Goal: Information Seeking & Learning: Ask a question

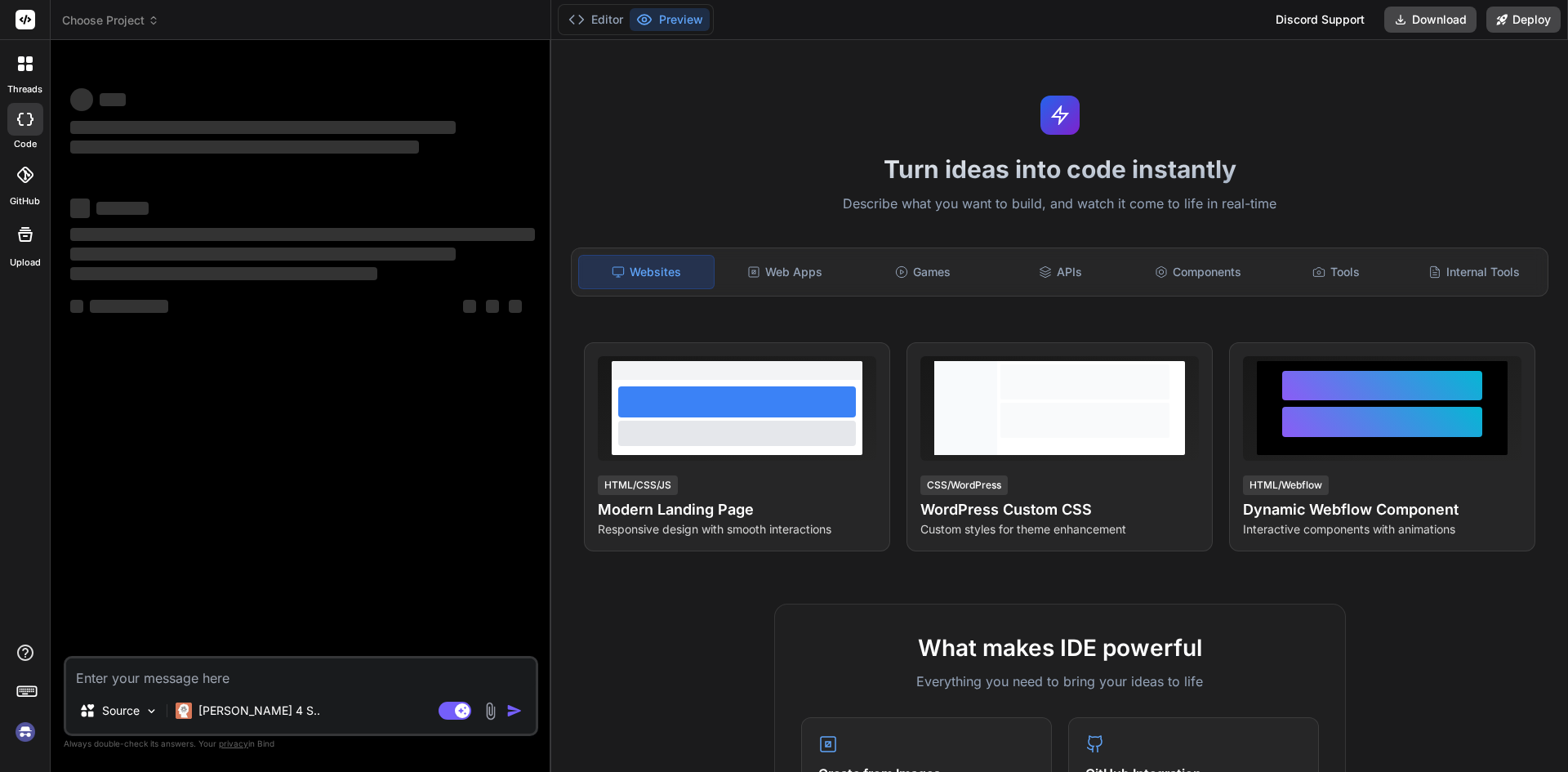
click at [184, 685] on textarea at bounding box center [301, 672] width 470 height 29
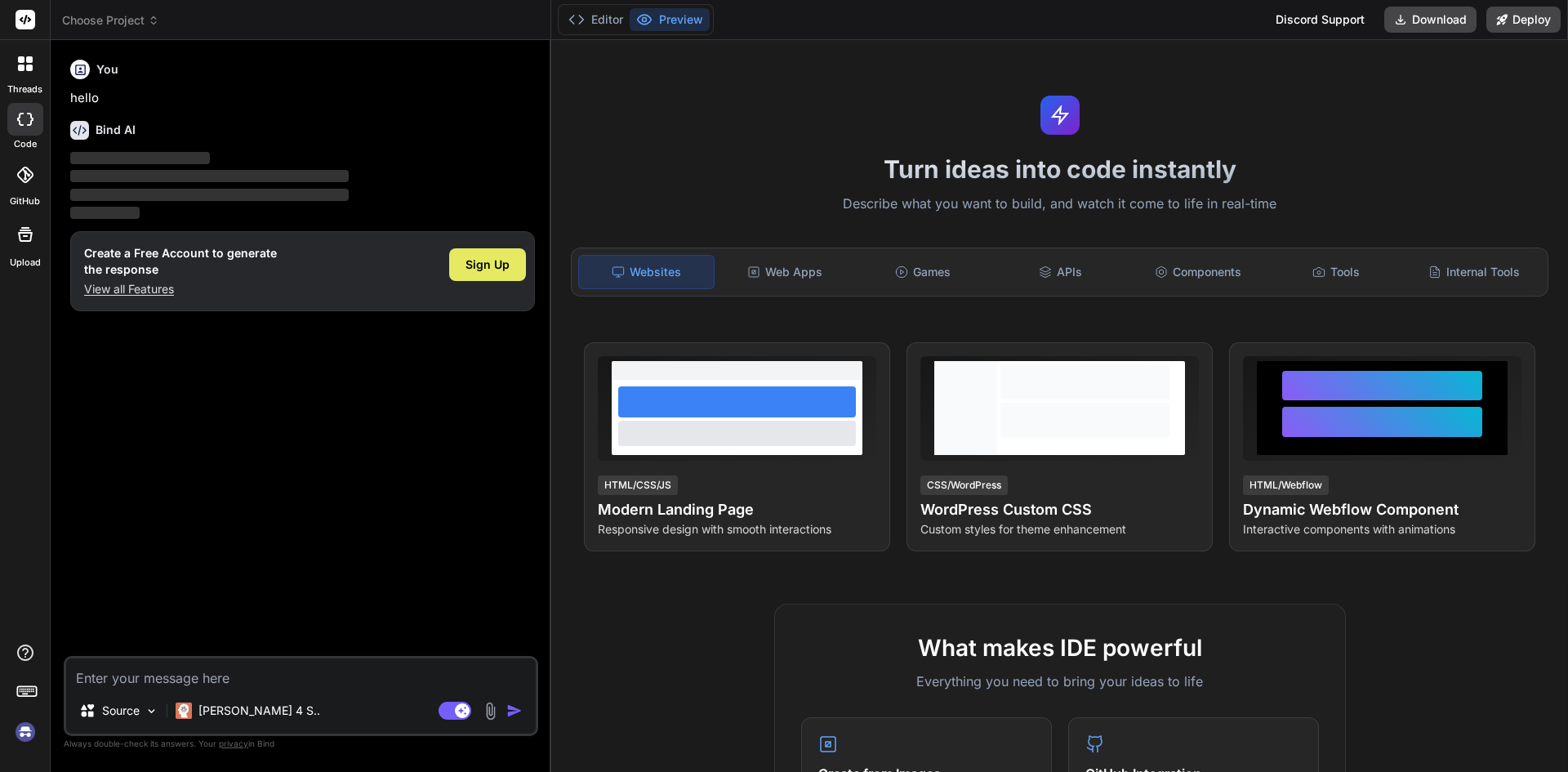
click at [489, 274] on div "Sign Up" at bounding box center [487, 264] width 77 height 33
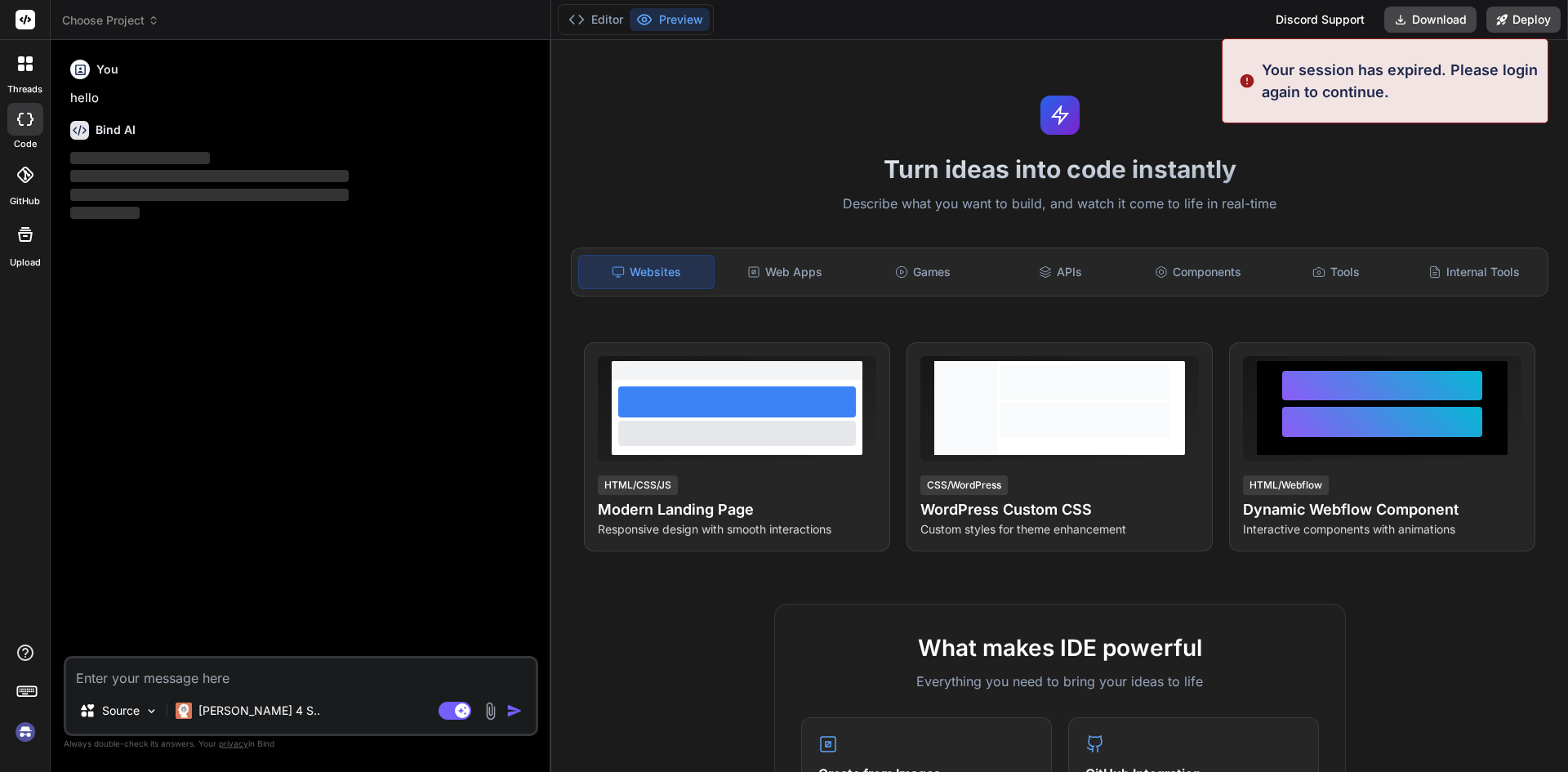
type textarea "x"
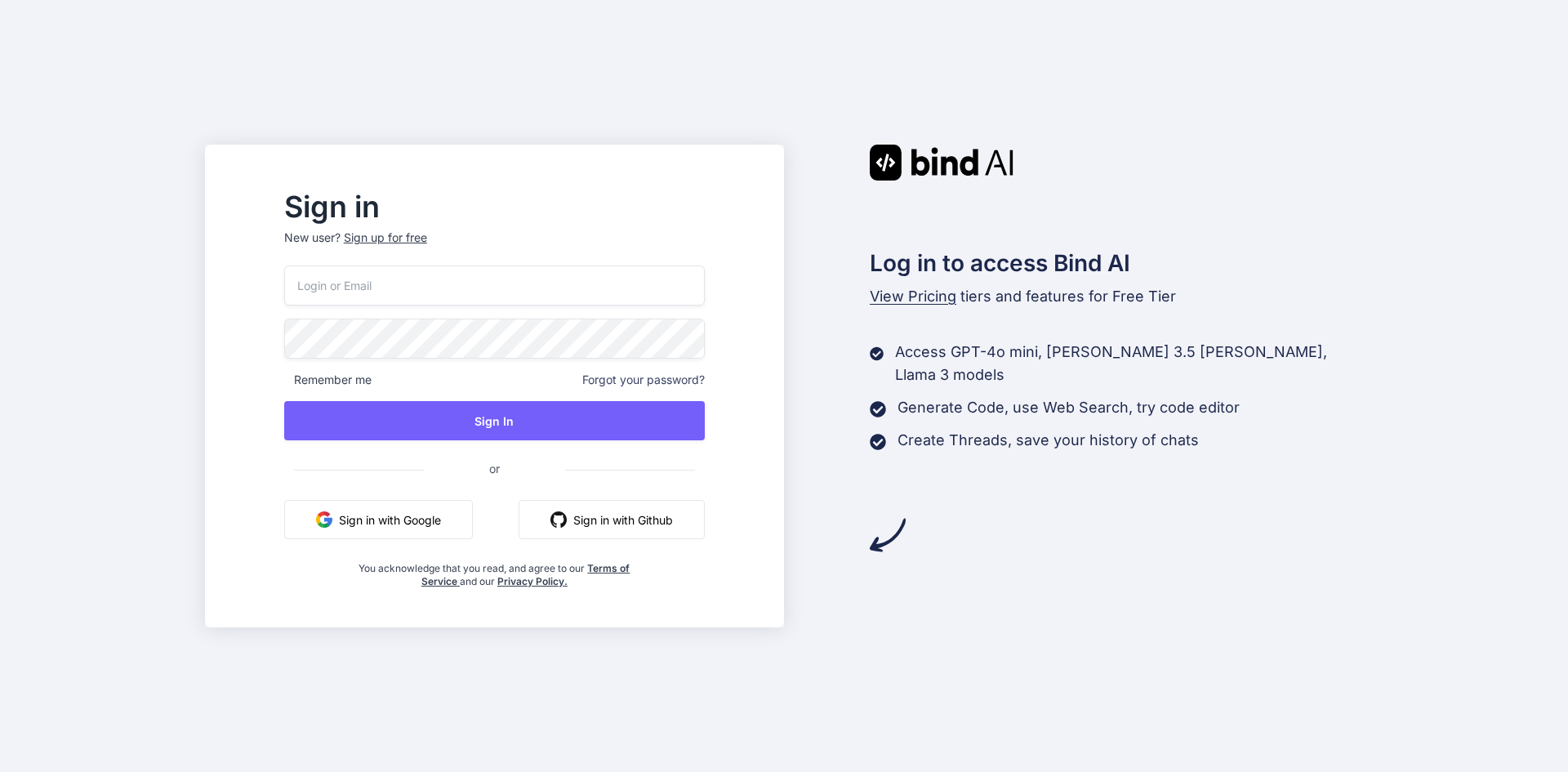
click at [411, 300] on input "email" at bounding box center [494, 285] width 420 height 40
type input "Rakesh@yopmail.com"
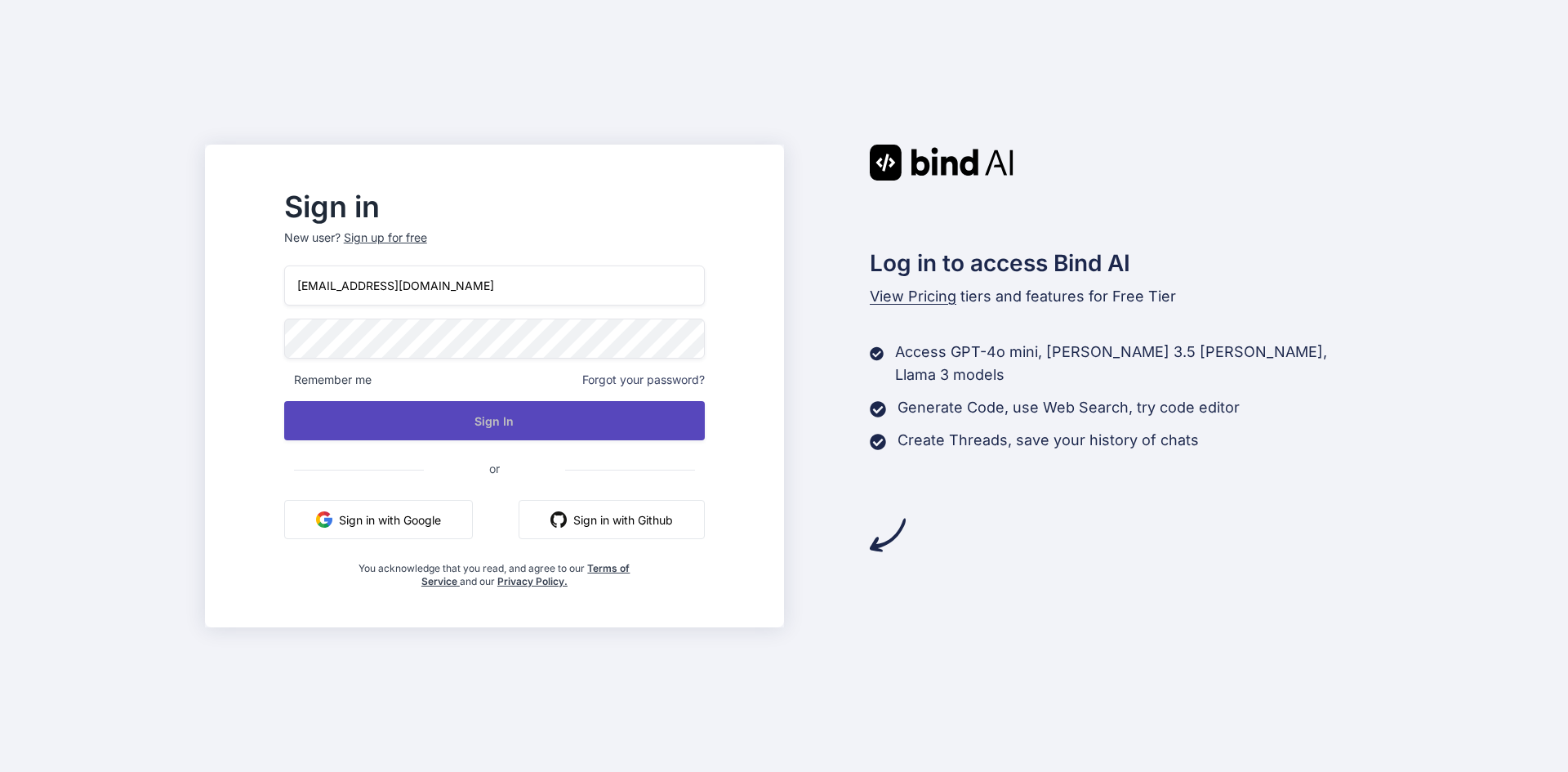
click at [532, 436] on button "Sign In" at bounding box center [494, 420] width 420 height 39
click at [595, 428] on button "Sign In" at bounding box center [494, 420] width 420 height 39
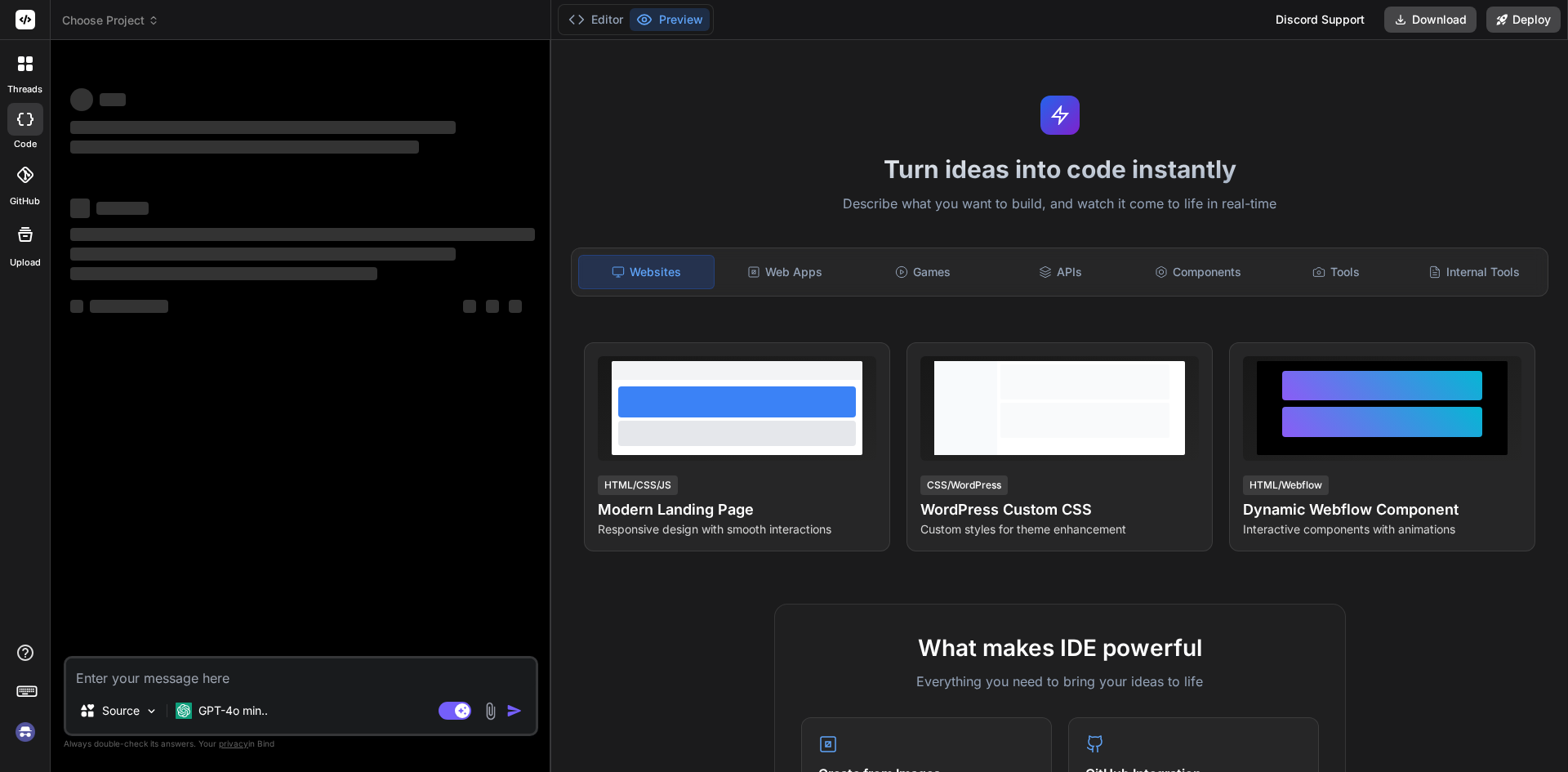
type textarea "x"
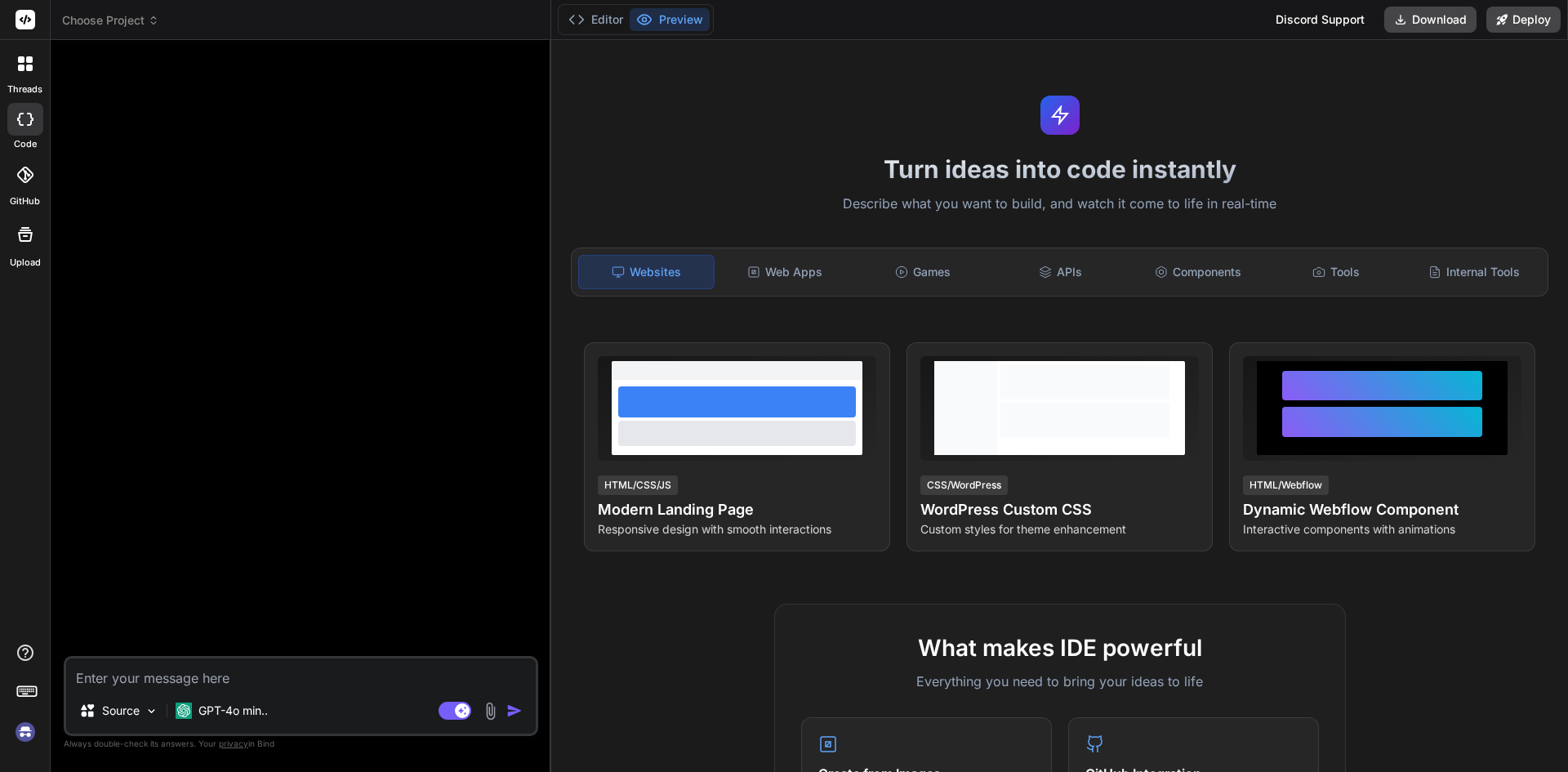
click at [143, 664] on textarea at bounding box center [301, 672] width 470 height 29
click at [133, 667] on textarea at bounding box center [301, 672] width 470 height 29
type textarea "w"
type textarea "x"
type textarea "wh"
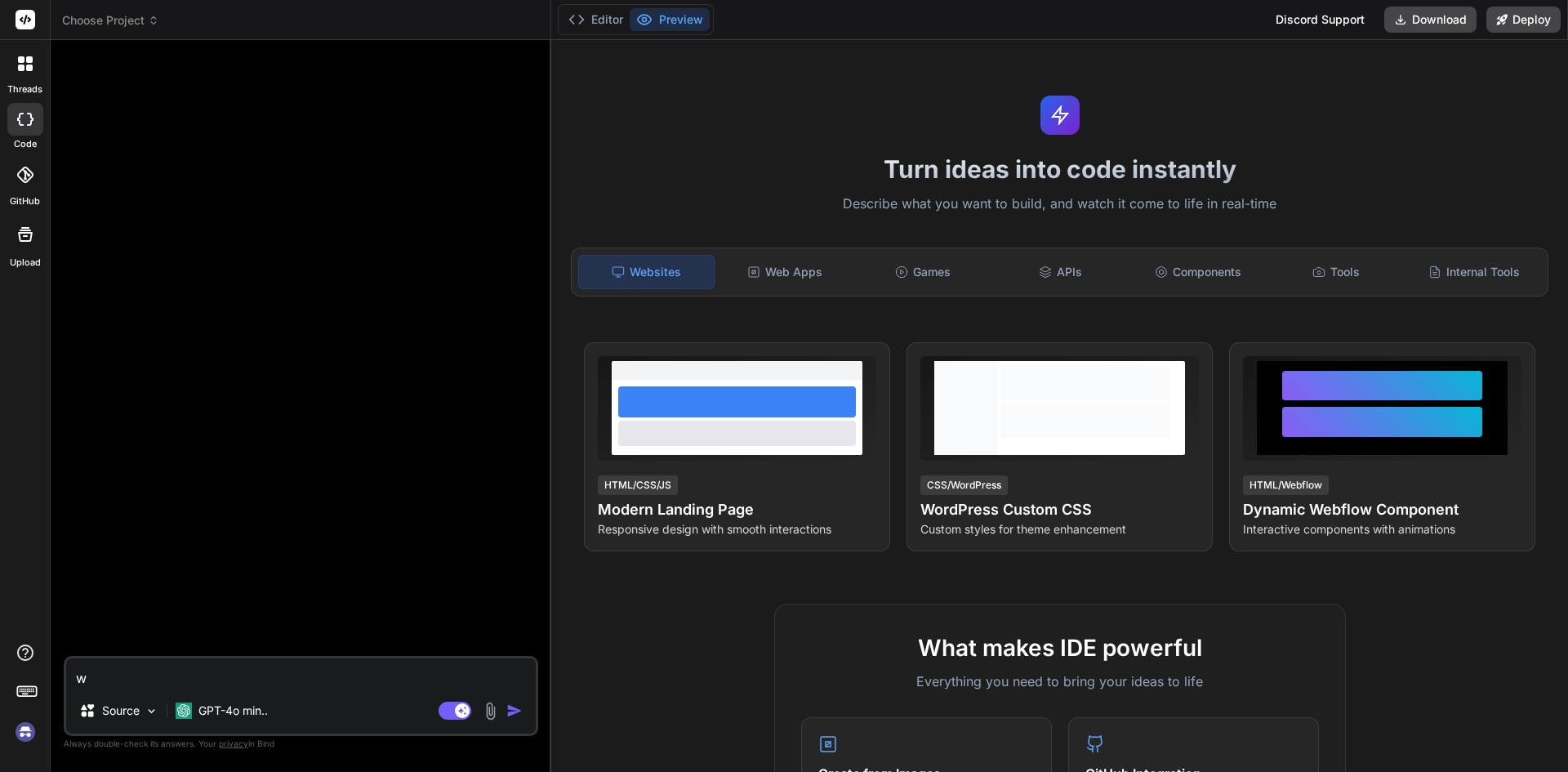
type textarea "x"
type textarea "wha"
type textarea "x"
type textarea "what"
type textarea "x"
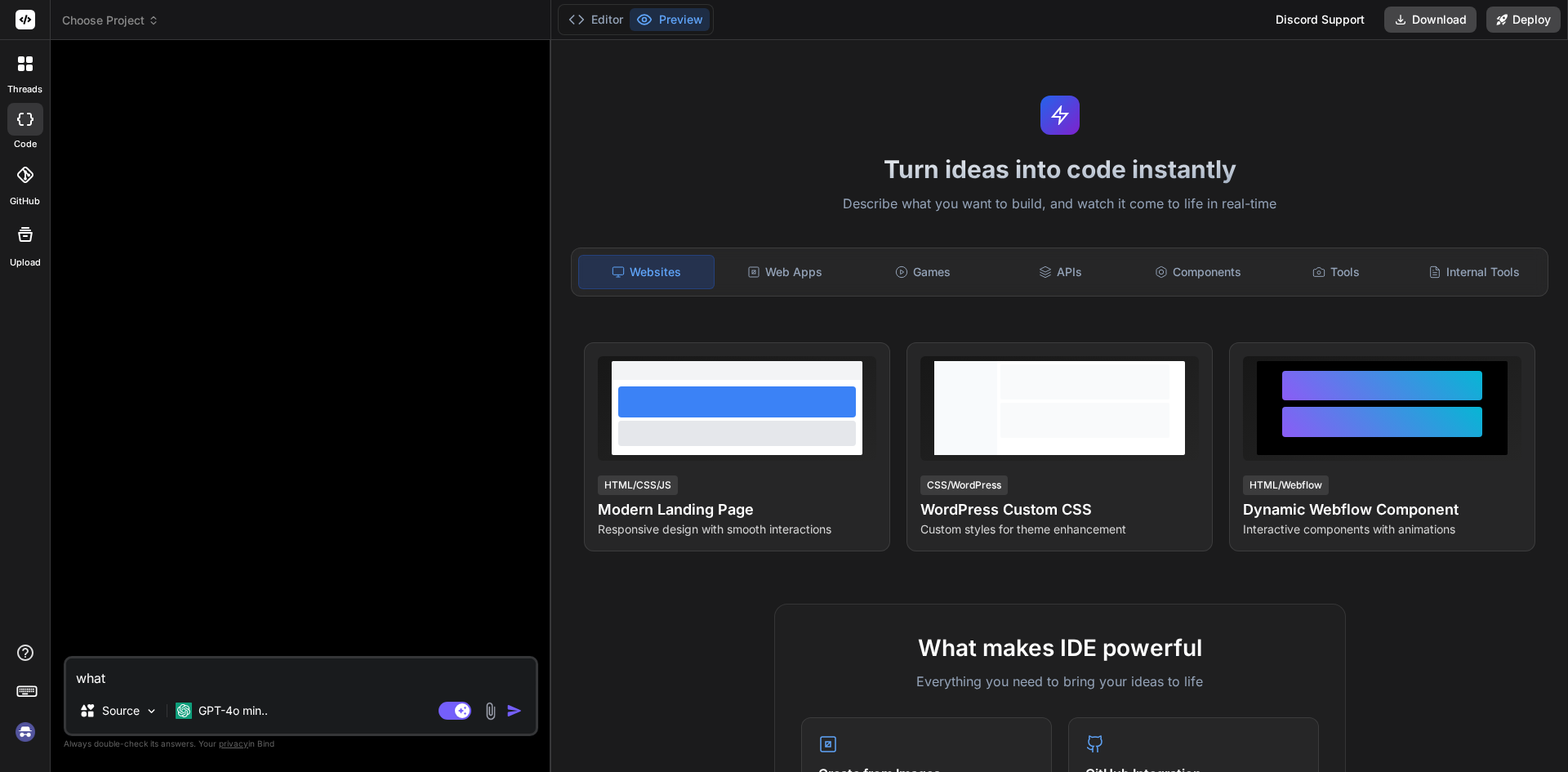
type textarea "what"
type textarea "x"
type textarea "what i"
type textarea "x"
type textarea "what is"
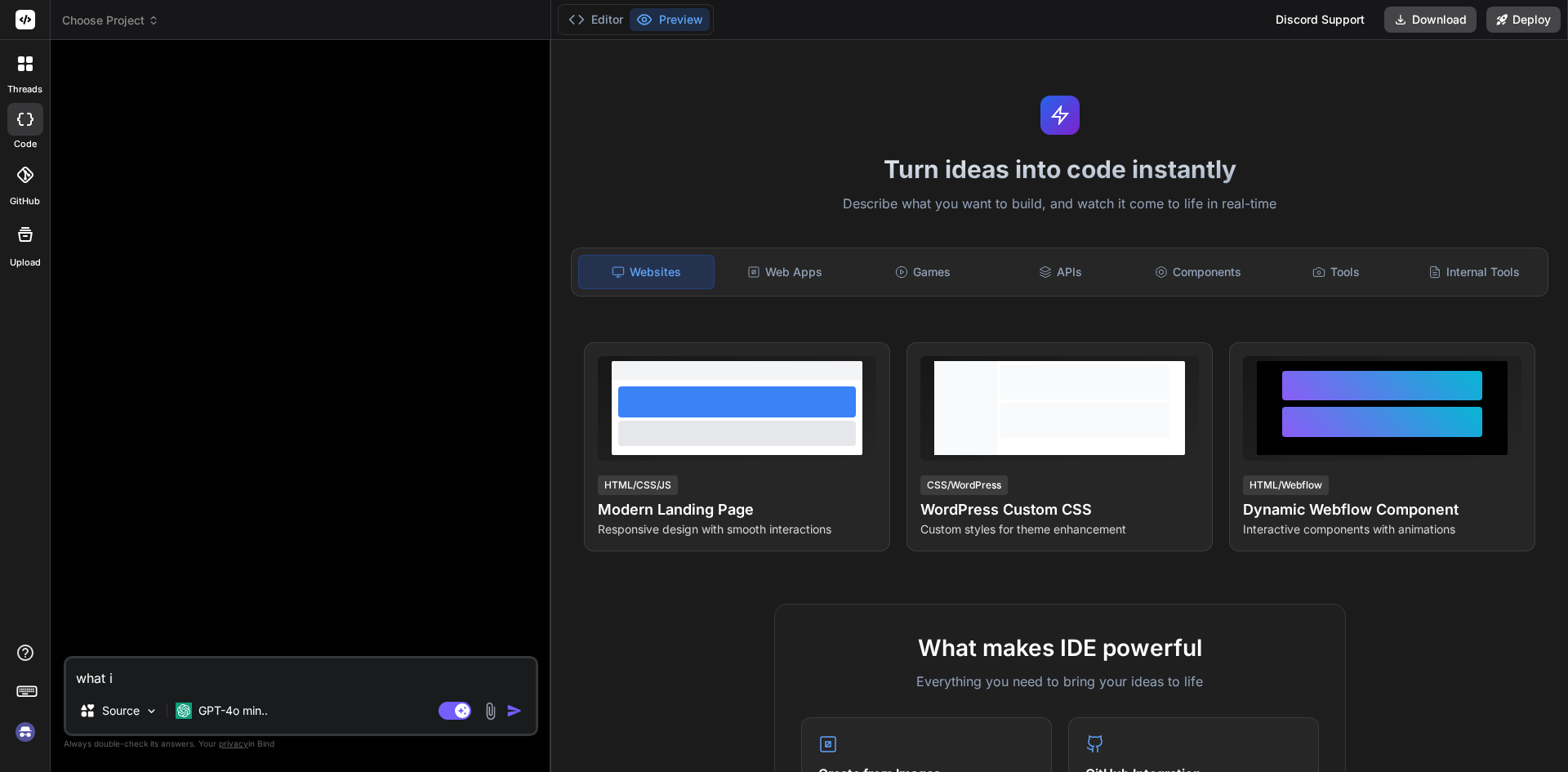
type textarea "x"
type textarea "what is"
type textarea "x"
type textarea "what is n"
type textarea "x"
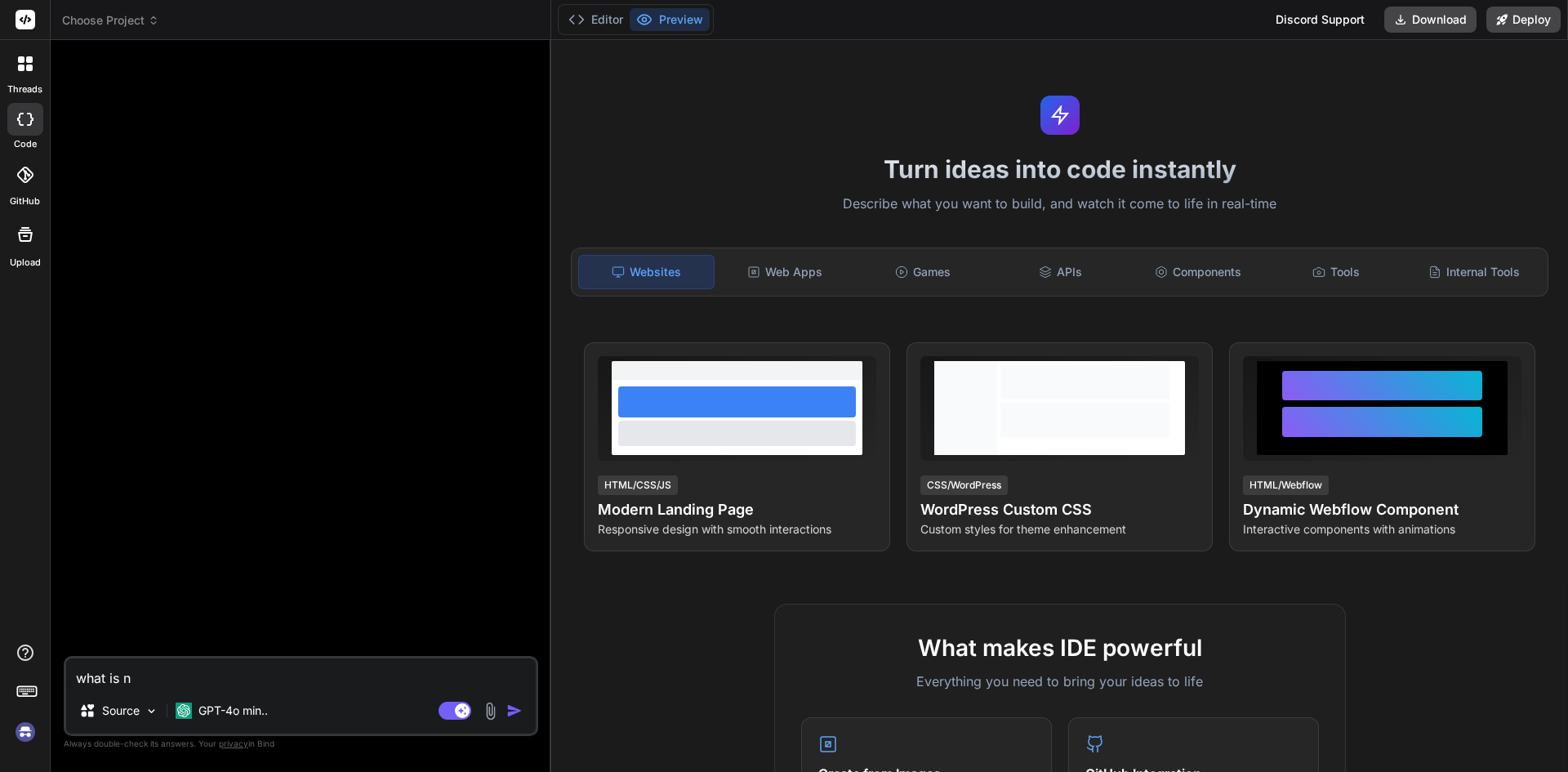
type textarea "what is n9"
type textarea "x"
type textarea "what is n"
type textarea "x"
type textarea "what is n*"
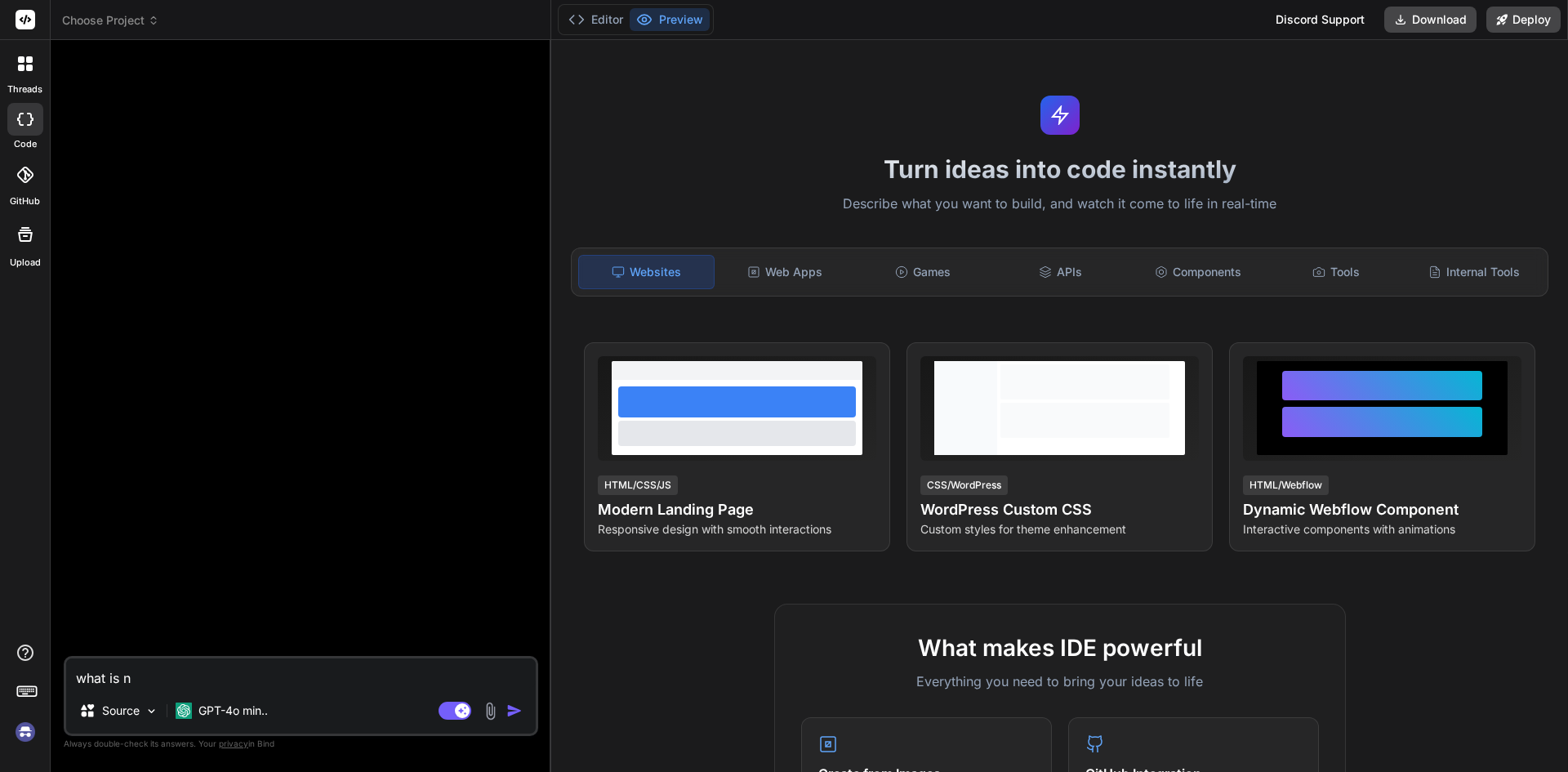
type textarea "x"
type textarea "what is n*N"
type textarea "x"
type textarea "what is n*"
type textarea "x"
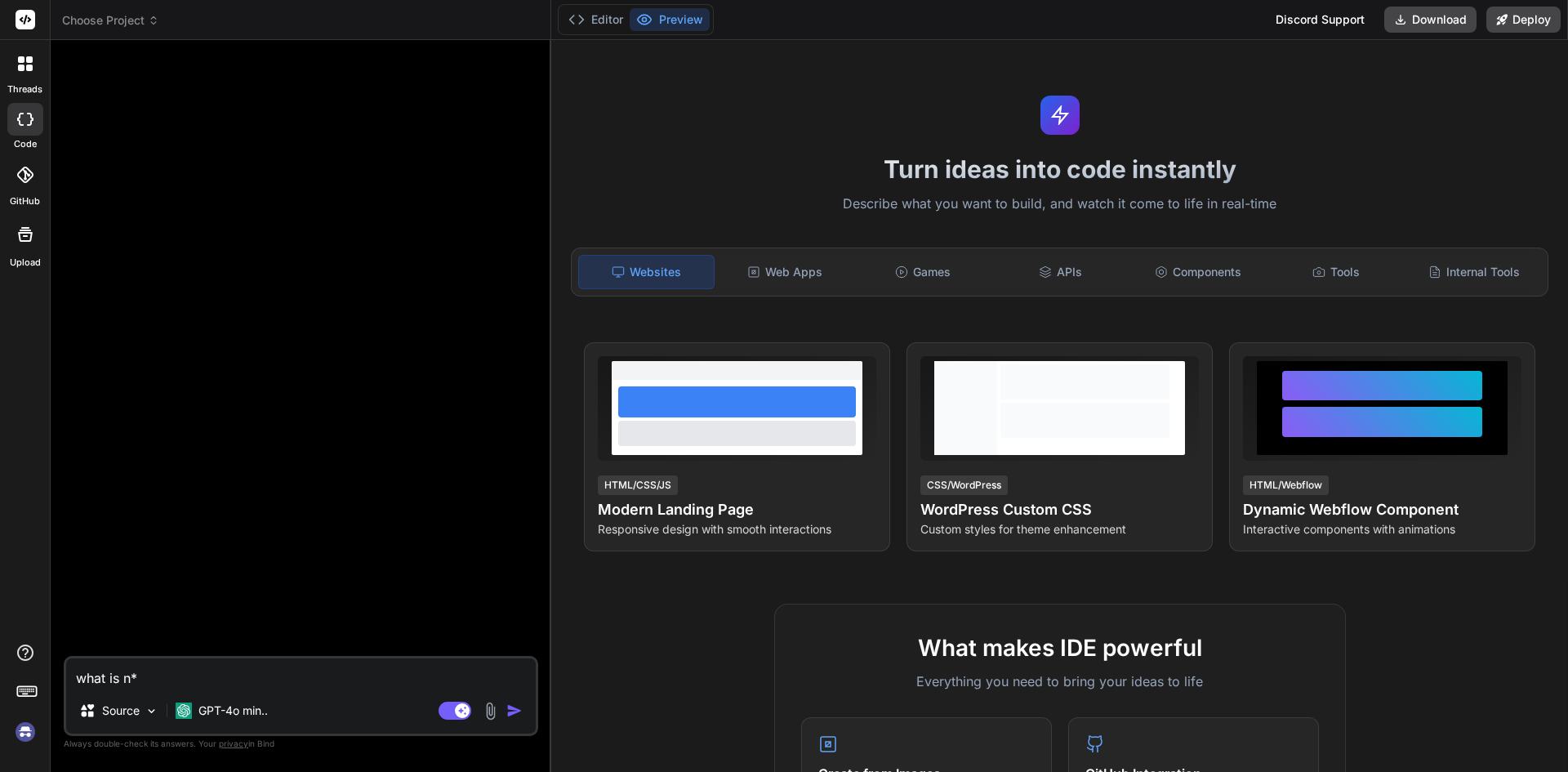
type textarea "what is n"
type textarea "x"
type textarea "what is n8"
type textarea "x"
type textarea "what is n8n"
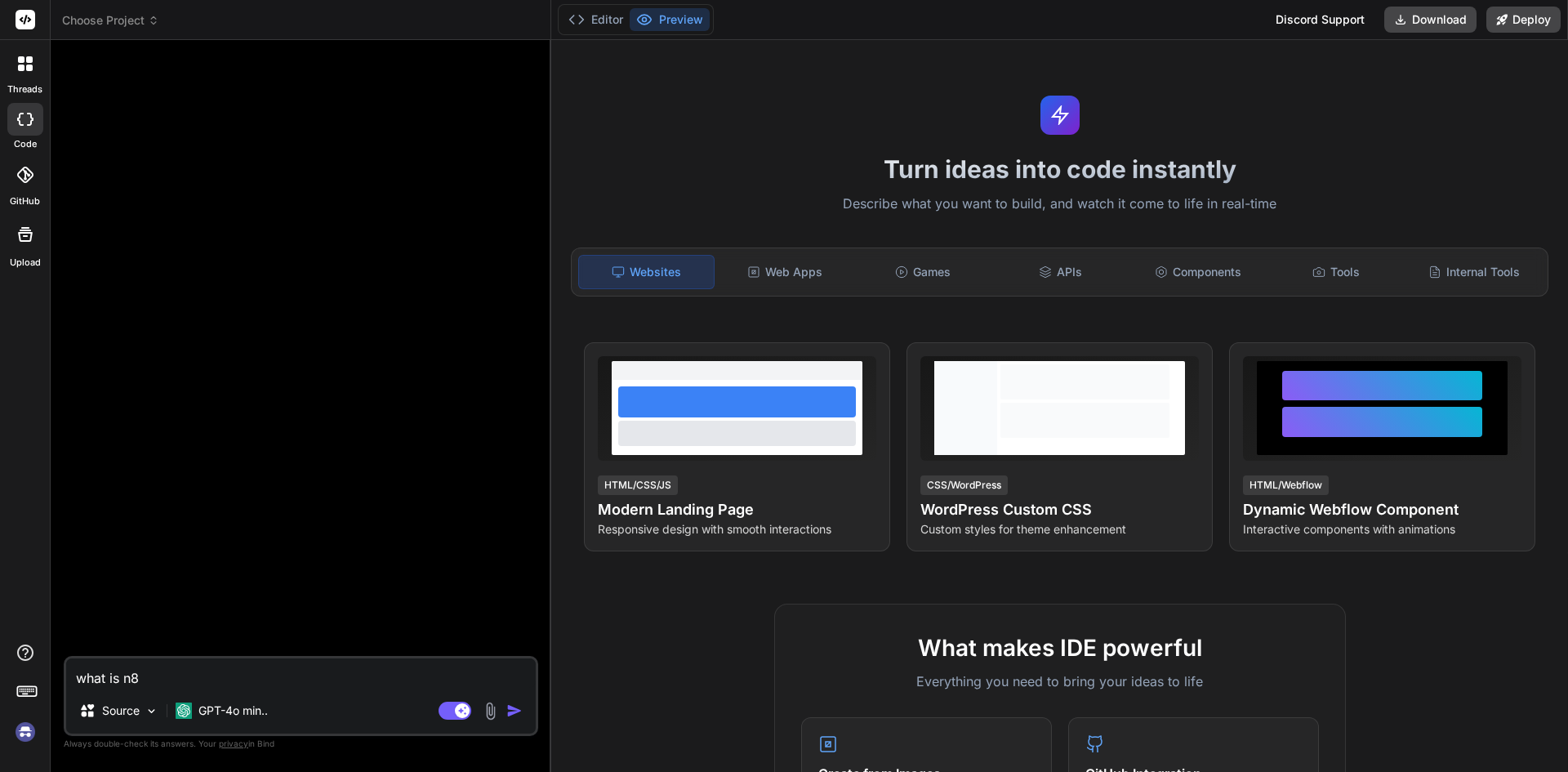
type textarea "x"
type textarea "what is n8n"
click at [513, 709] on img "button" at bounding box center [514, 709] width 16 height 16
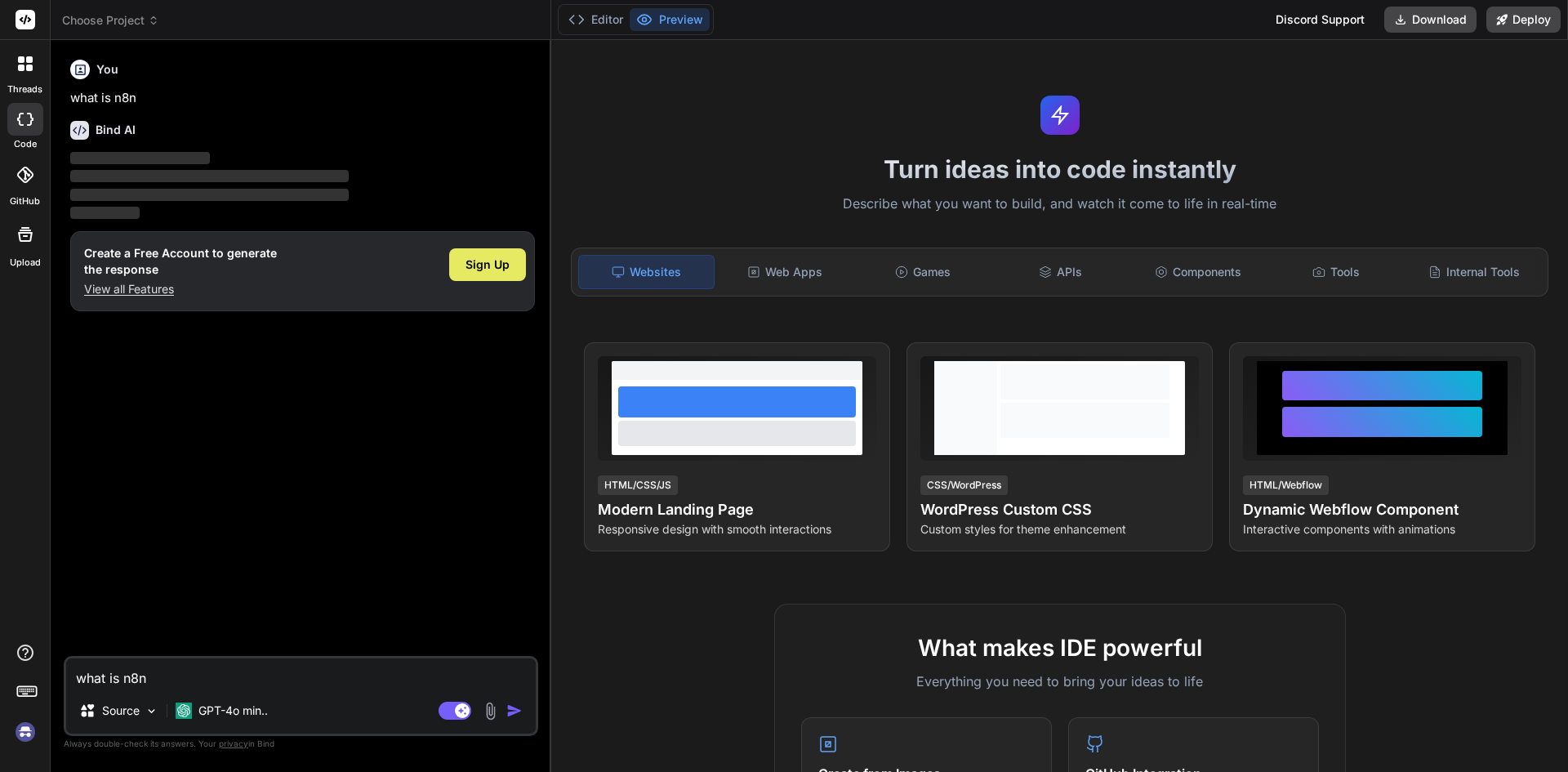
click at [479, 273] on div "Sign Up" at bounding box center [487, 264] width 77 height 33
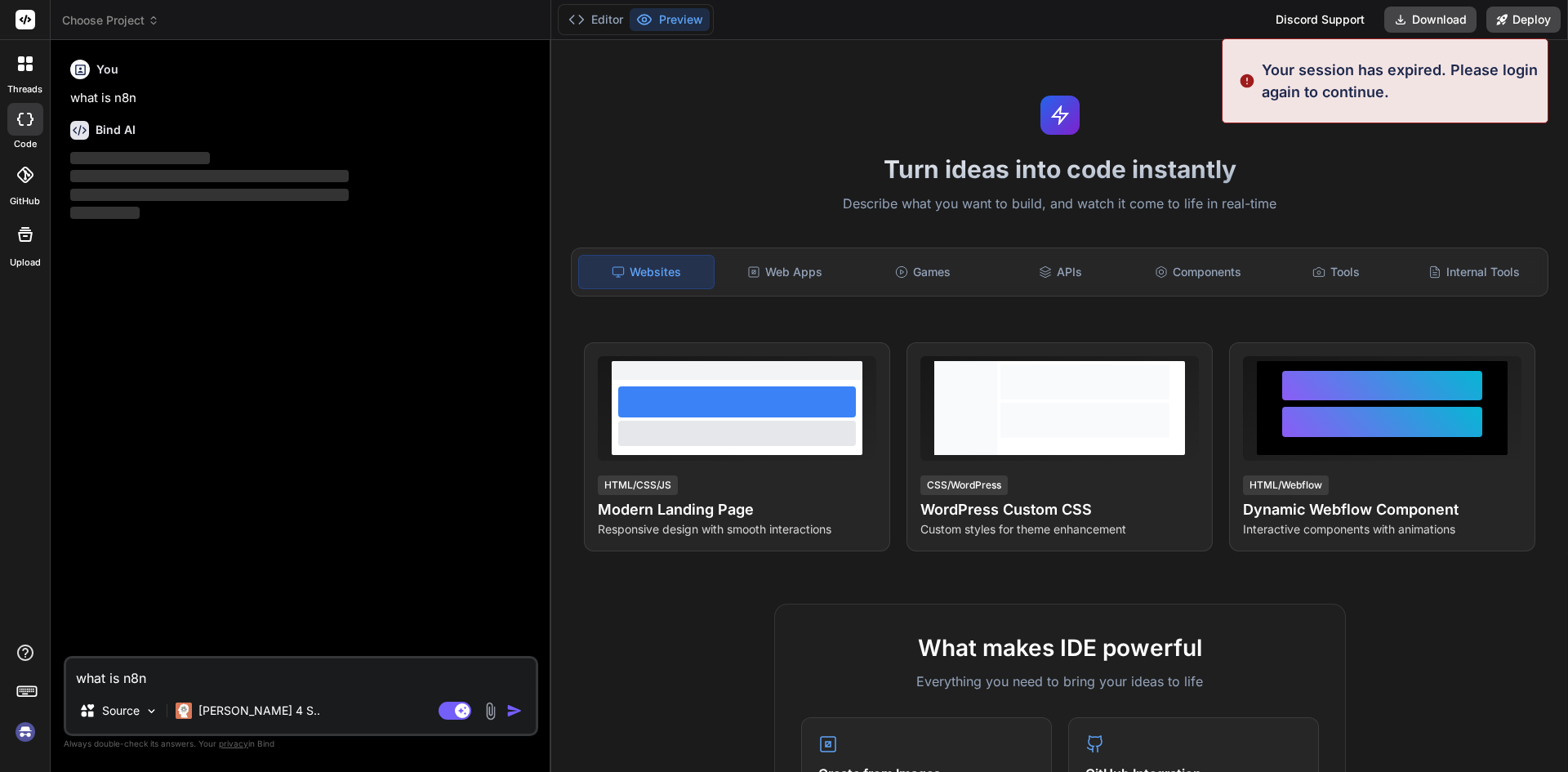
type textarea "x"
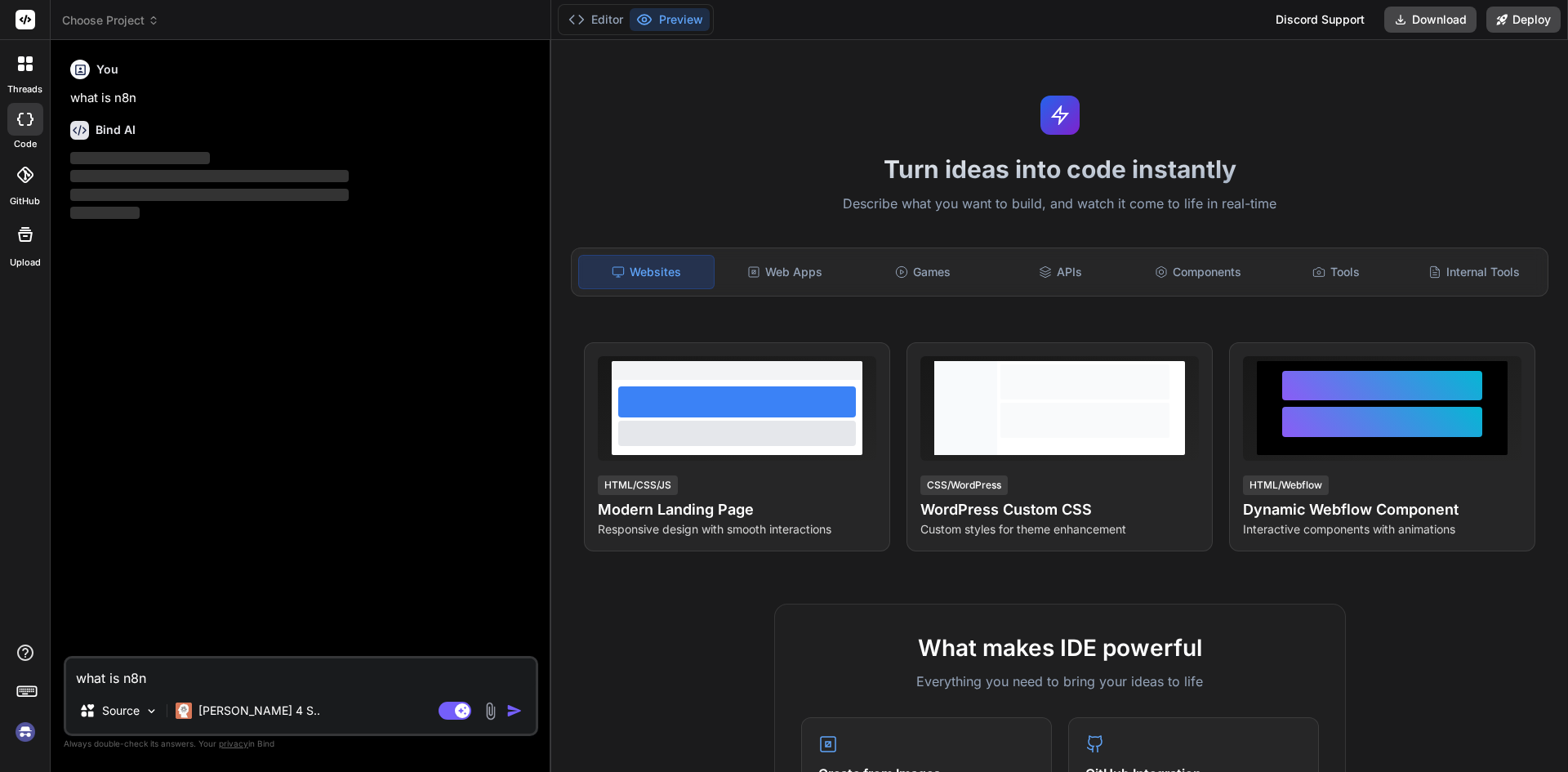
click at [139, 669] on textarea "what is n8n" at bounding box center [301, 672] width 470 height 29
type textarea "w"
type textarea "x"
type textarea "wh"
type textarea "x"
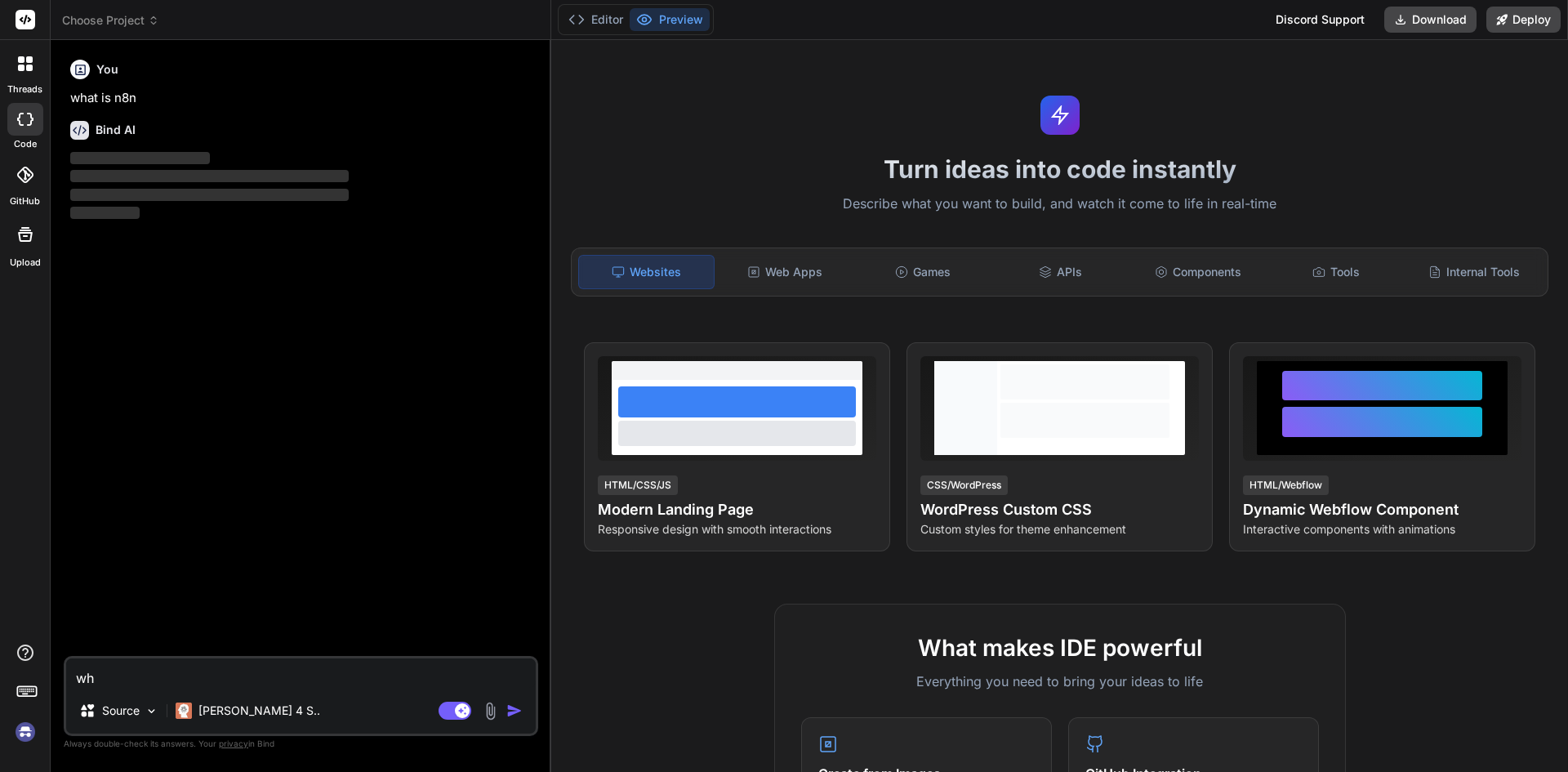
type textarea "wha"
type textarea "x"
type textarea "what"
type textarea "x"
type textarea "what"
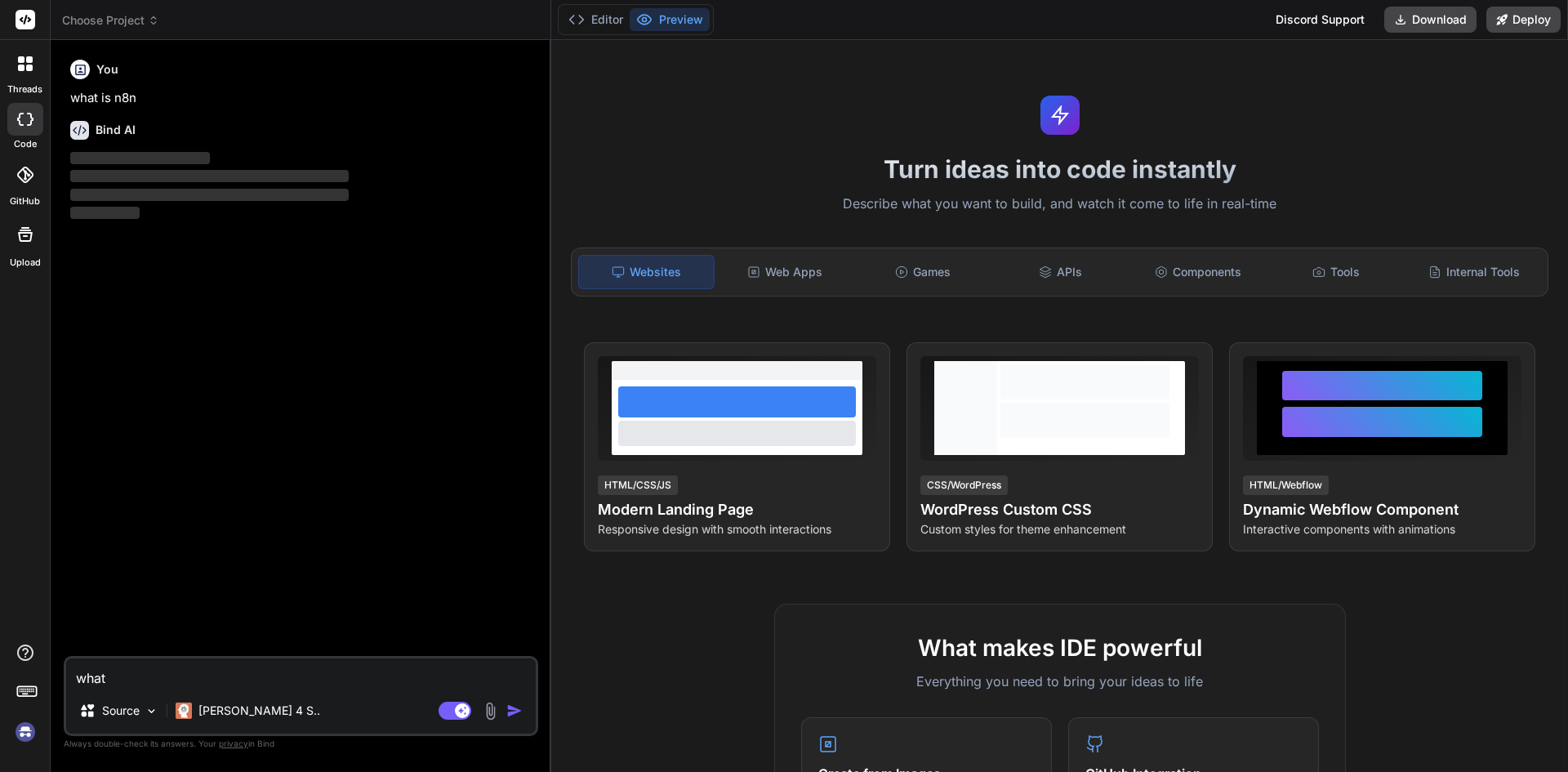
type textarea "x"
type textarea "what i"
type textarea "x"
type textarea "what is"
type textarea "x"
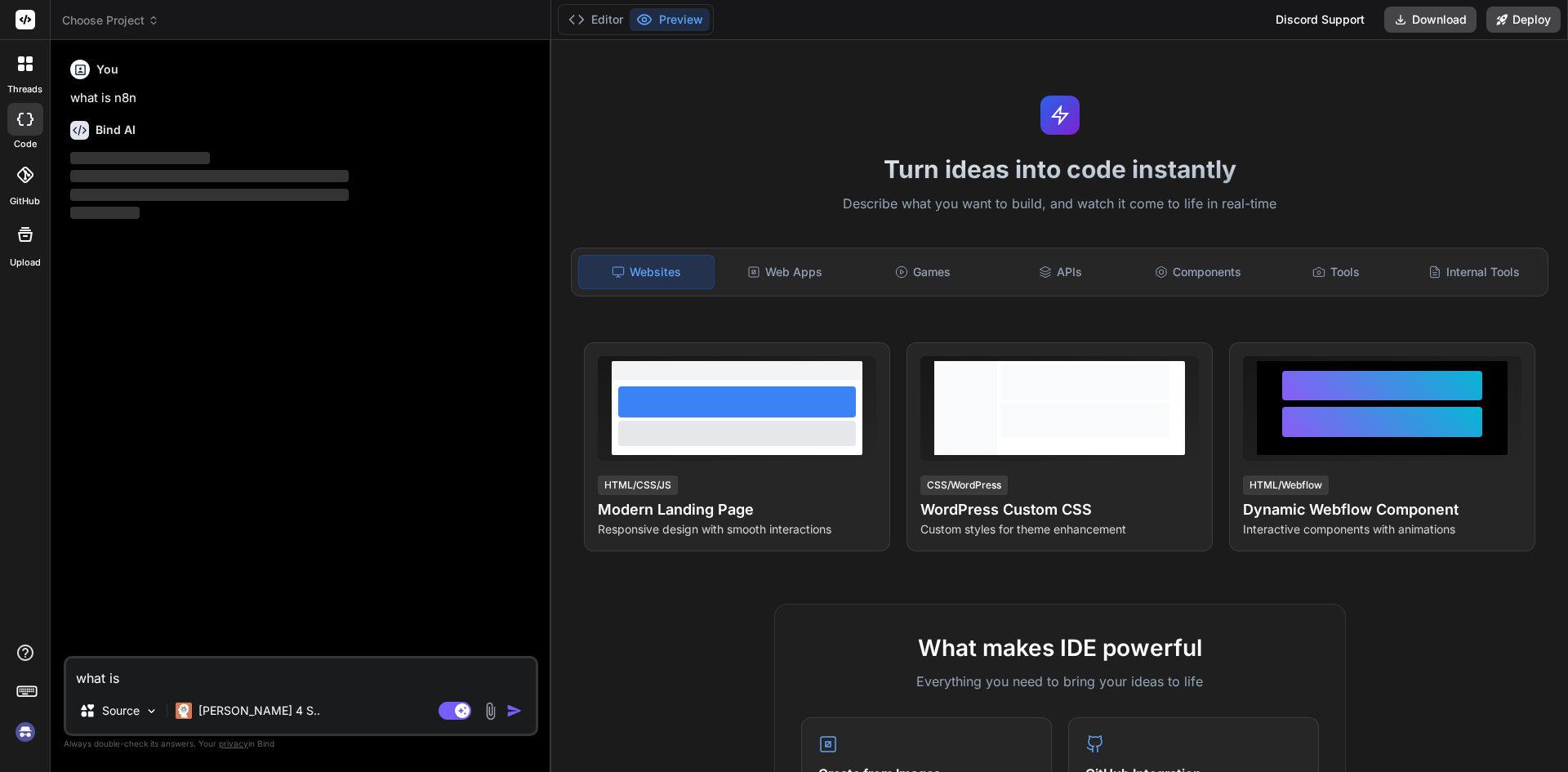
type textarea "what is"
type textarea "x"
type textarea "what is n"
type textarea "x"
type textarea "what is n9"
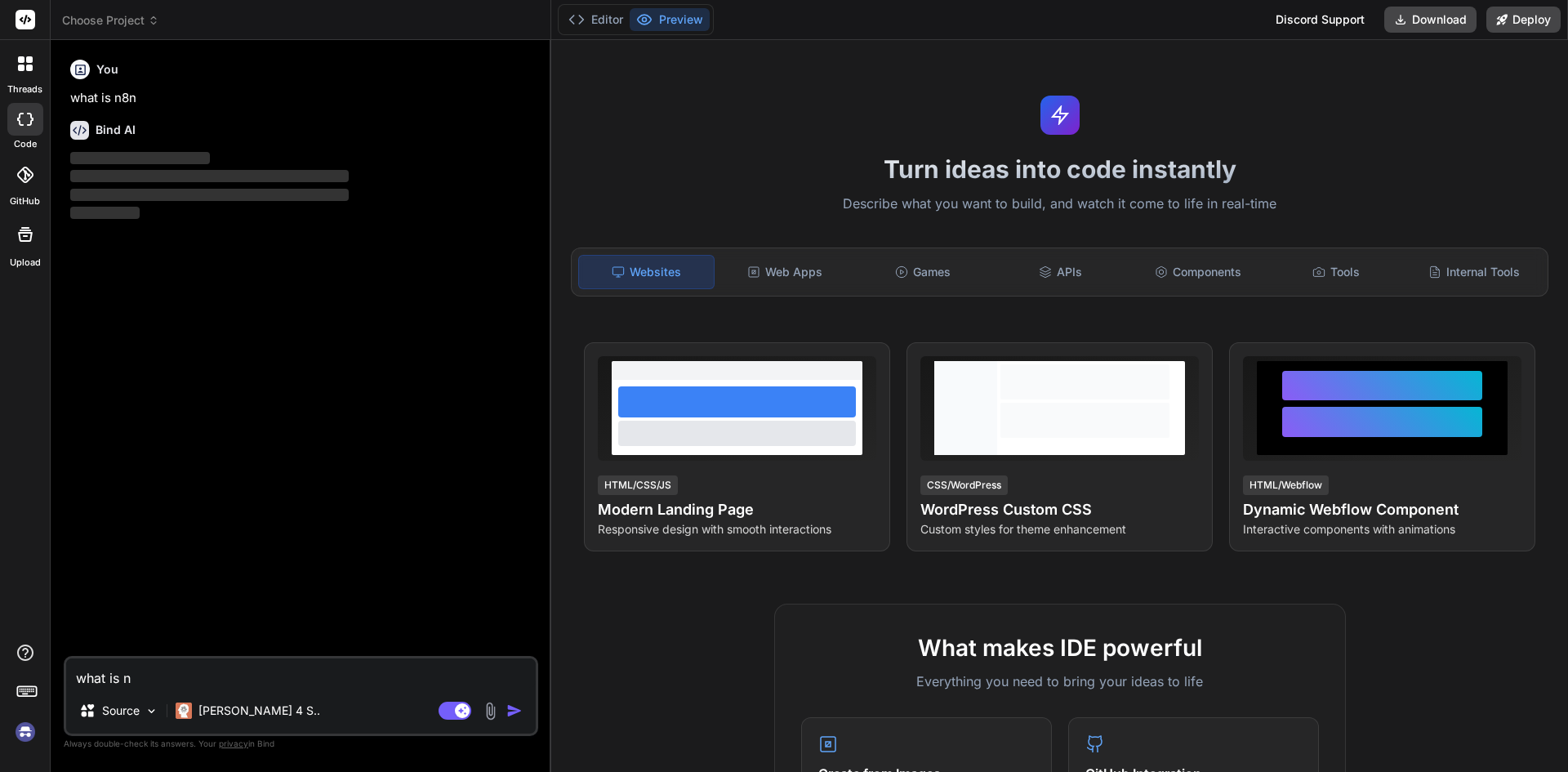
type textarea "x"
type textarea "what is n9n"
type textarea "x"
type textarea "what is n9"
type textarea "x"
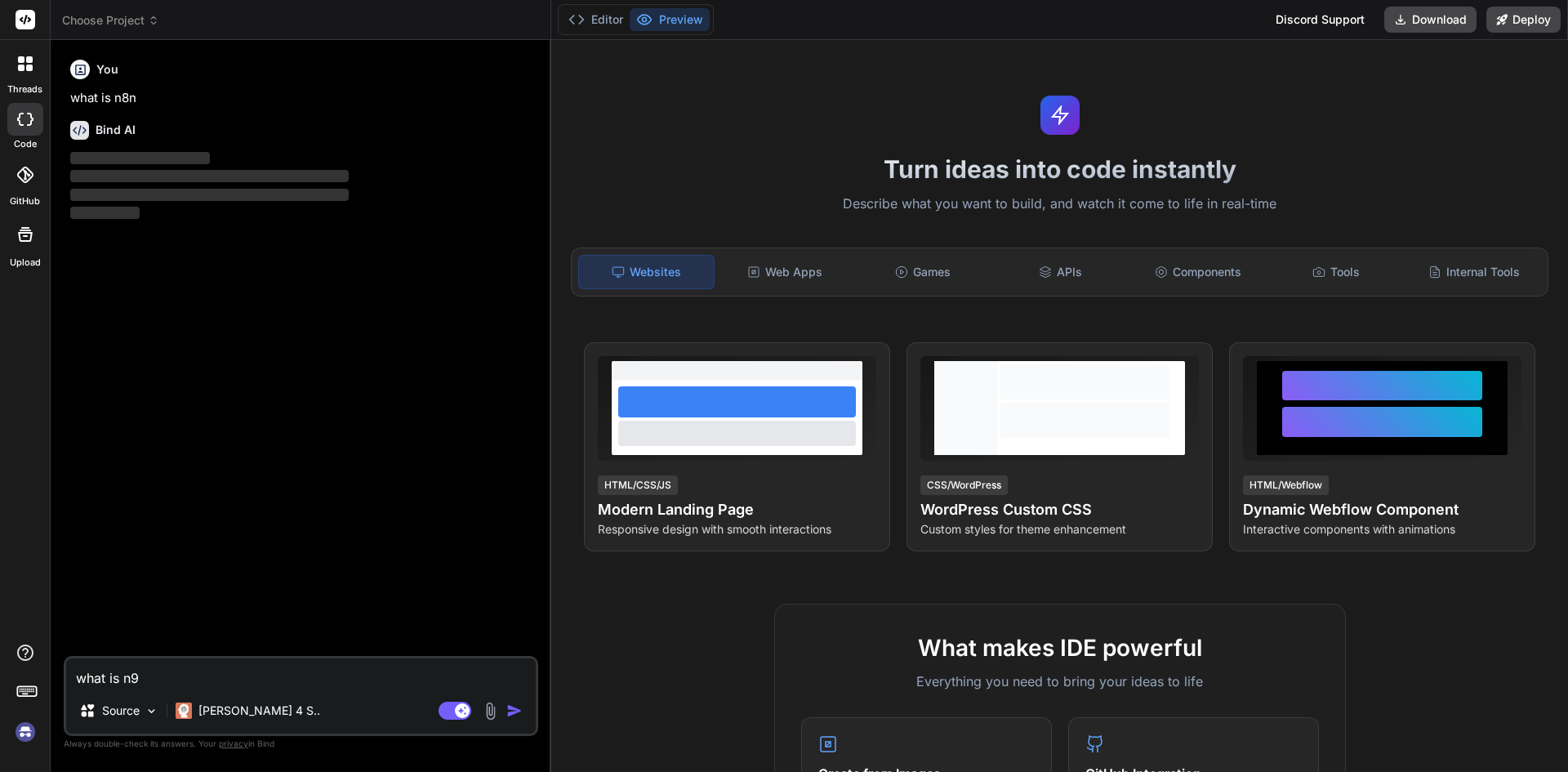
type textarea "what is n"
type textarea "x"
type textarea "what is n8"
type textarea "x"
type textarea "what is n8n"
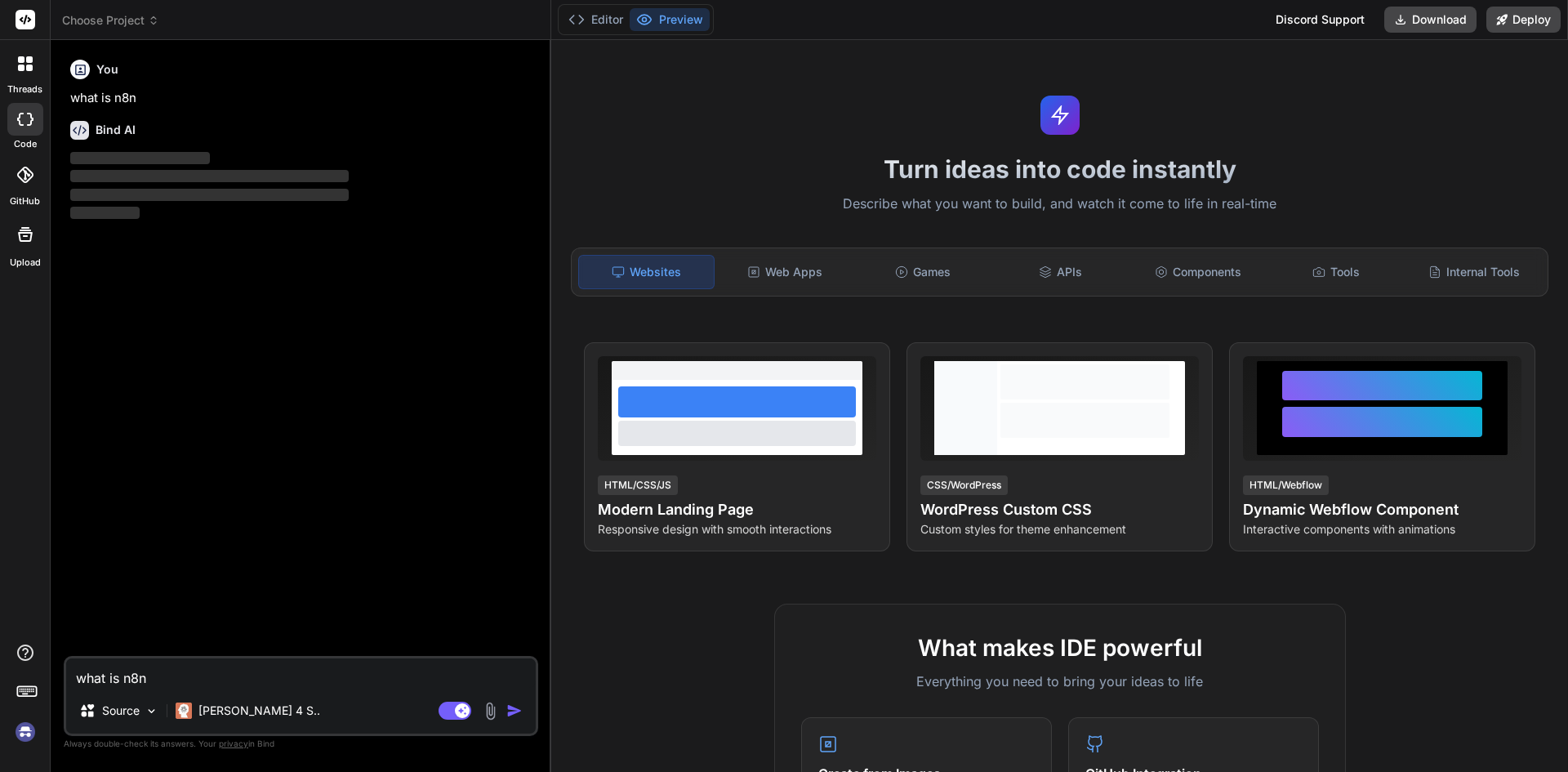
type textarea "x"
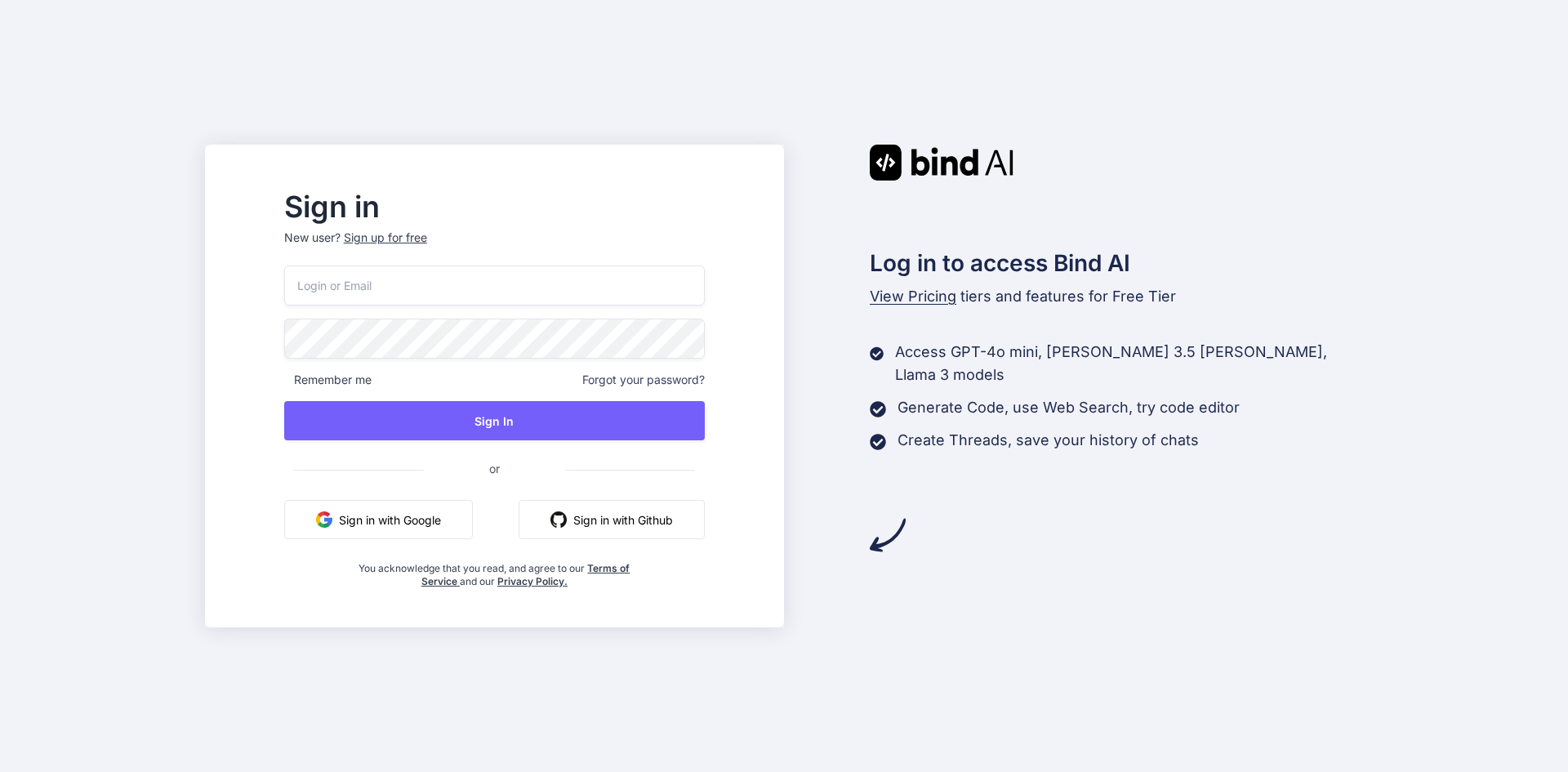
click at [470, 303] on input "email" at bounding box center [494, 285] width 420 height 40
type input "[EMAIL_ADDRESS][DOMAIN_NAME]"
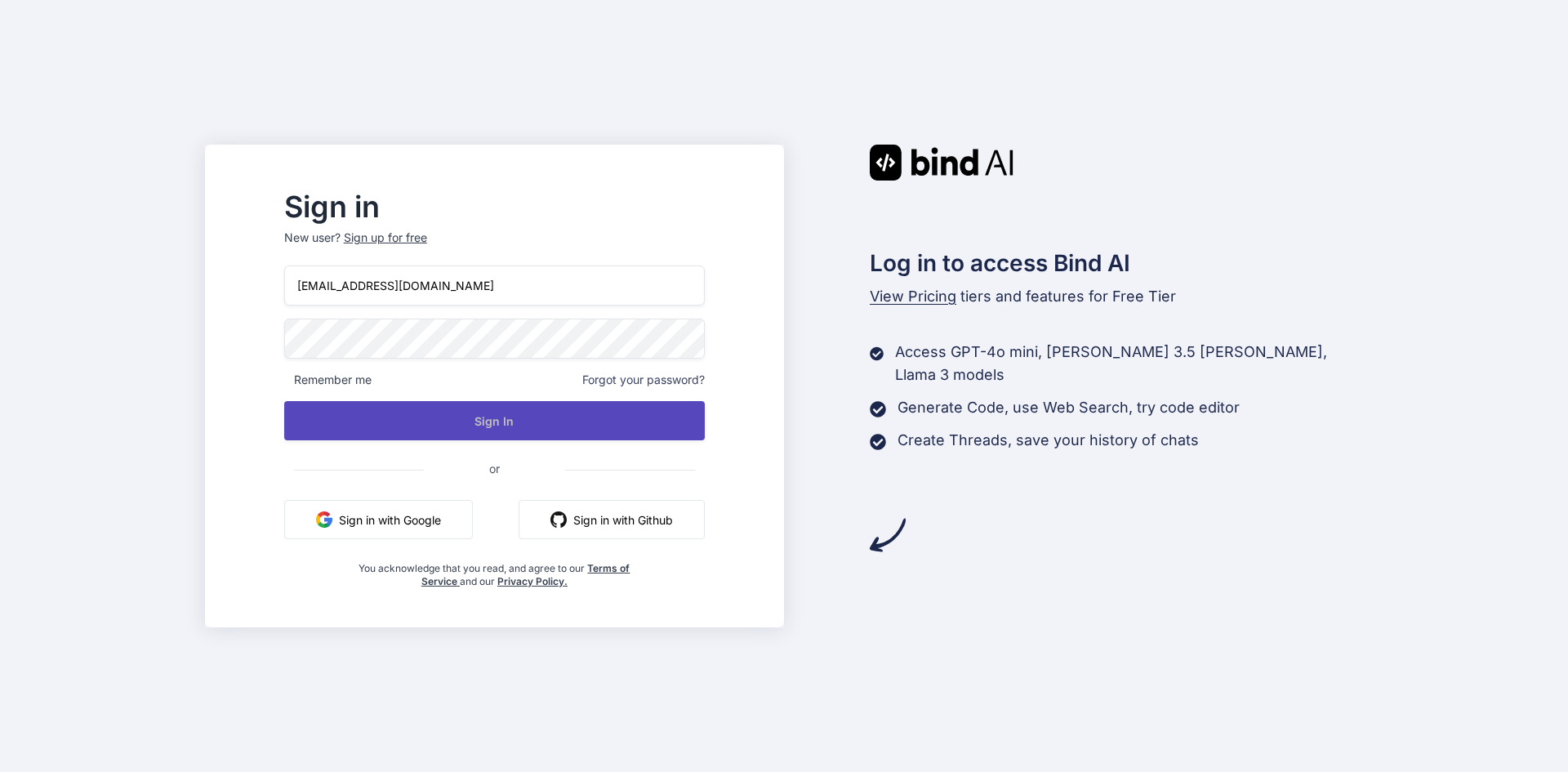
click at [503, 413] on button "Sign In" at bounding box center [494, 420] width 420 height 39
